Goal: Task Accomplishment & Management: Use online tool/utility

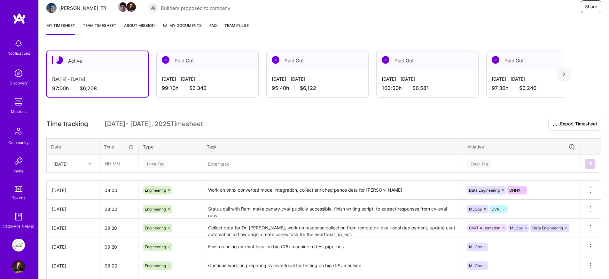
scroll to position [77, 0]
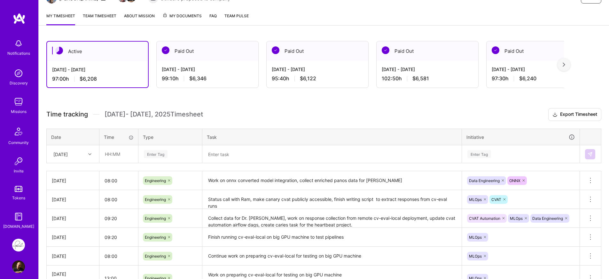
click at [251, 153] on textarea at bounding box center [332, 154] width 258 height 17
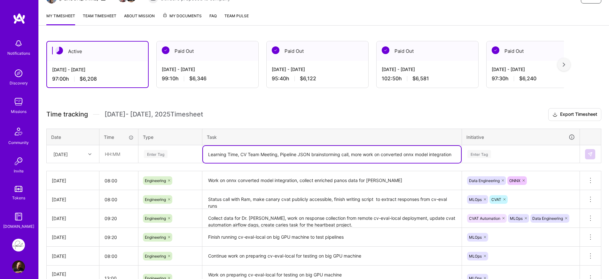
type textarea "Learning Time, CV Team Meeting, Pipeline JSON brainstorming call, more work on …"
click at [512, 154] on div "Enter Tag" at bounding box center [520, 154] width 117 height 17
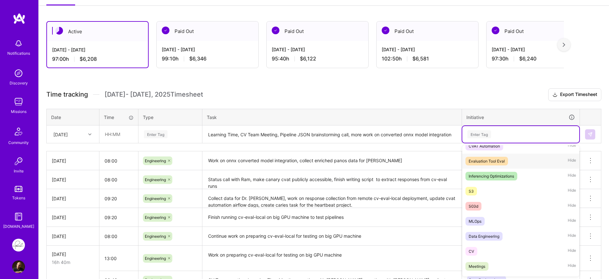
scroll to position [74, 0]
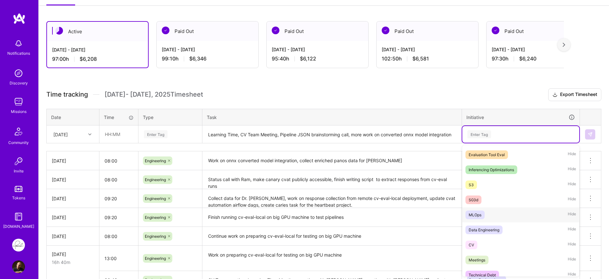
click at [486, 215] on div "MLOps Hide" at bounding box center [520, 214] width 117 height 15
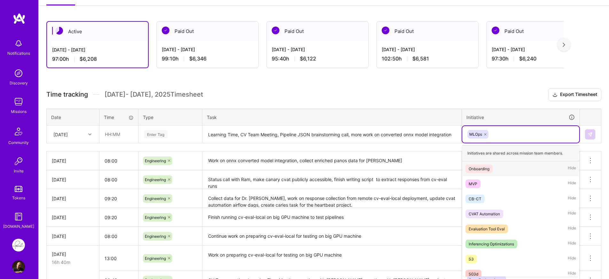
click at [511, 129] on div "MLOps" at bounding box center [520, 134] width 117 height 17
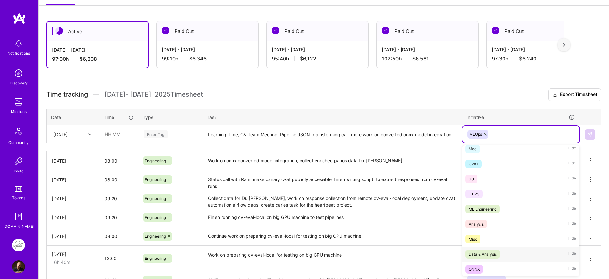
scroll to position [231, 0]
click at [474, 265] on div "ONNX" at bounding box center [474, 268] width 11 height 7
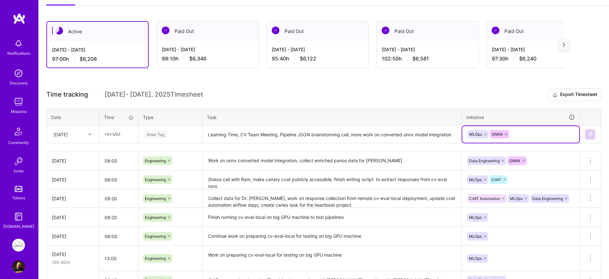
click at [452, 135] on textarea "Learning Time, CV Team Meeting, Pipeline JSON brainstorming call, more work on …" at bounding box center [332, 134] width 258 height 17
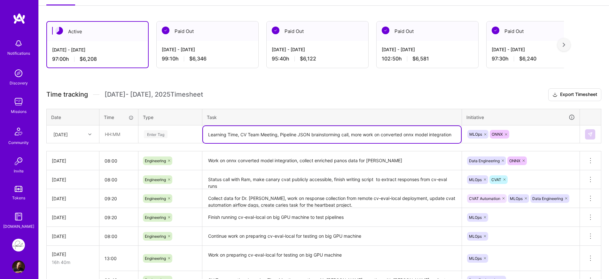
click at [88, 132] on div at bounding box center [91, 134] width 10 height 8
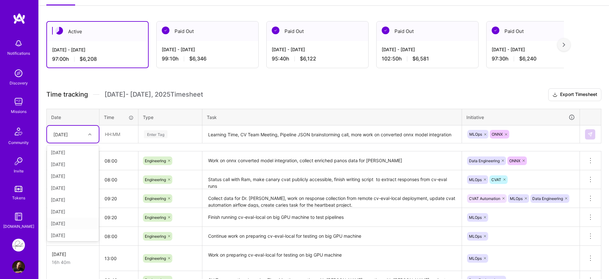
scroll to position [37, 0]
click at [66, 237] on div "Fri, Sep 12" at bounding box center [73, 234] width 52 height 12
click at [122, 130] on input "text" at bounding box center [119, 134] width 38 height 17
click at [112, 135] on input "08:00" at bounding box center [119, 134] width 38 height 17
type input "08:20"
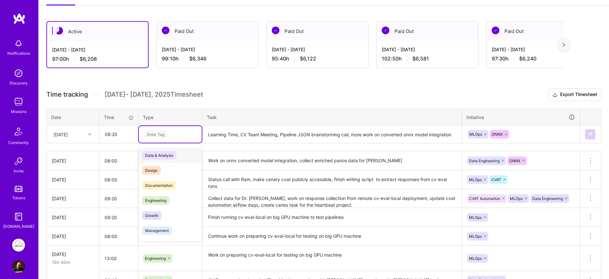
click at [177, 136] on div "Enter Tag" at bounding box center [170, 134] width 54 height 8
click at [168, 201] on span "Engineering" at bounding box center [156, 200] width 28 height 9
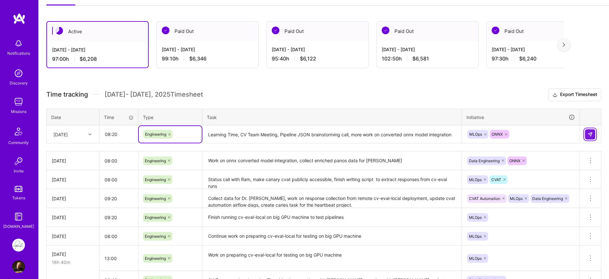
click at [589, 136] on img at bounding box center [590, 134] width 5 height 5
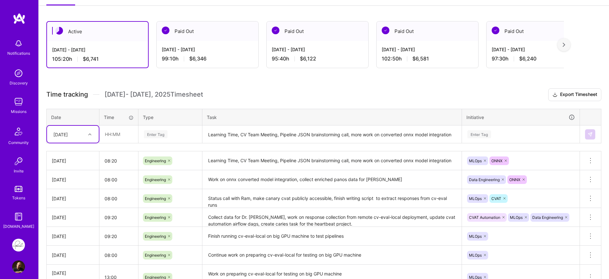
click at [325, 86] on div "Active Sep 1 - Sep 15, 2025 105:20 h $6,741 Paid Out Aug 16 - Aug 31, 2025 99:1…" at bounding box center [324, 222] width 571 height 419
click at [574, 96] on button "Export Timesheet" at bounding box center [575, 94] width 53 height 13
click at [313, 86] on div "Active Sep 1 - Sep 15, 2025 105:20 h $6,741 Paid Out Aug 16 - Aug 31, 2025 99:1…" at bounding box center [324, 222] width 571 height 419
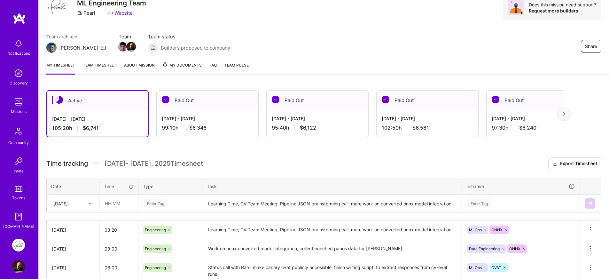
scroll to position [10, 0]
